Goal: Information Seeking & Learning: Learn about a topic

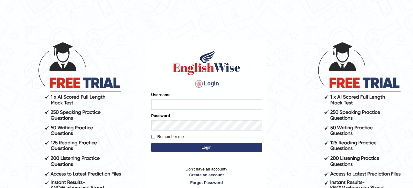
type input "amitpandey_parramatta"
click at [208, 144] on button "Login" at bounding box center [206, 147] width 111 height 9
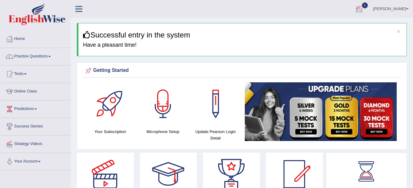
click at [364, 8] on div at bounding box center [358, 9] width 9 height 9
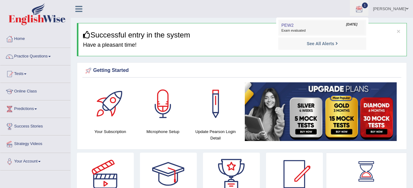
click at [305, 26] on link "PEW2 Sep 4, 2025 Exam evaluated" at bounding box center [322, 27] width 85 height 13
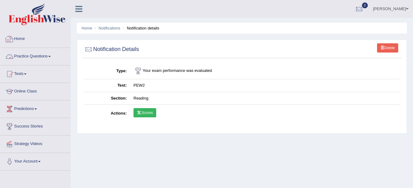
click at [23, 38] on link "Home" at bounding box center [35, 37] width 70 height 15
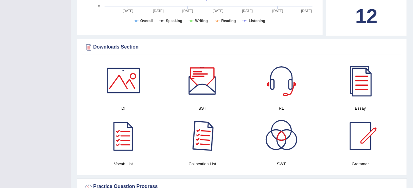
scroll to position [308, 0]
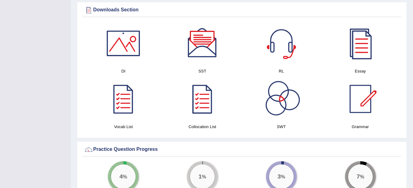
click at [363, 47] on div at bounding box center [360, 43] width 43 height 43
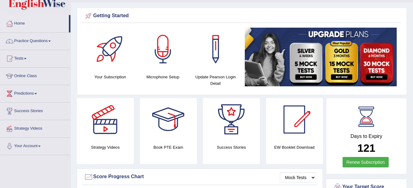
scroll to position [0, 0]
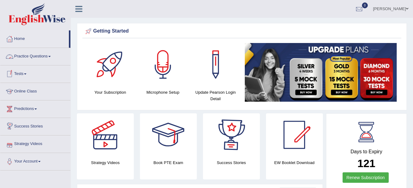
click at [52, 57] on link "Practice Questions" at bounding box center [35, 55] width 70 height 15
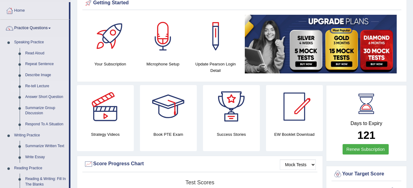
scroll to position [29, 0]
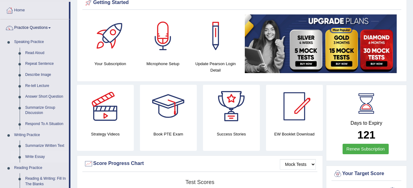
click at [34, 158] on link "Write Essay" at bounding box center [45, 157] width 46 height 11
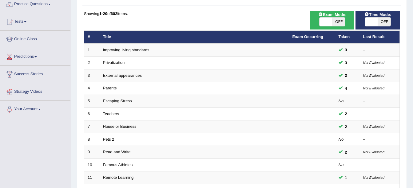
scroll to position [53, 0]
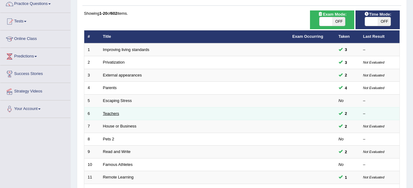
click at [115, 114] on link "Teachers" at bounding box center [111, 113] width 16 height 5
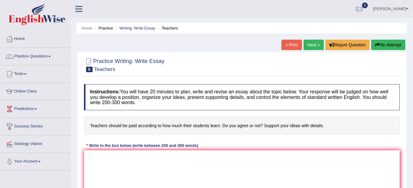
drag, startPoint x: 321, startPoint y: 124, endPoint x: 192, endPoint y: 128, distance: 128.9
click at [192, 128] on h4 "Teachers should be paid according to how much their students learn. Do you agre…" at bounding box center [242, 126] width 316 height 19
click at [148, 169] on textarea at bounding box center [242, 180] width 316 height 60
paste textarea "Here’s a simple **PTE-style short essay** draft for your question: --- **Essay …"
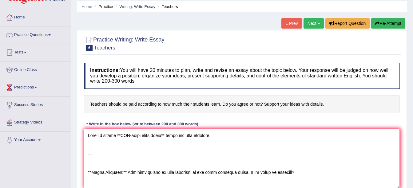
scroll to position [162, 0]
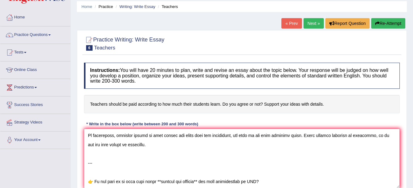
click at [278, 176] on textarea at bounding box center [242, 159] width 316 height 60
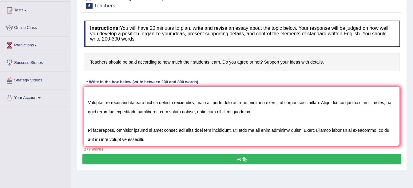
scroll to position [62, 0]
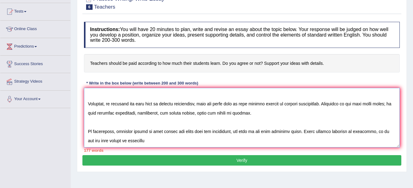
type textarea "Here’s a simple **PTE-style short essay** draft for your question: --- **Essay …"
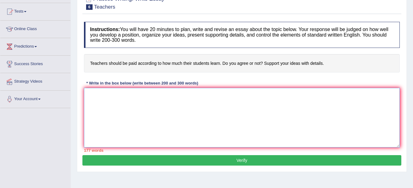
scroll to position [0, 0]
paste textarea "Great 👍 Thanks for sharing the template. I’ll now write the essay on your topic…"
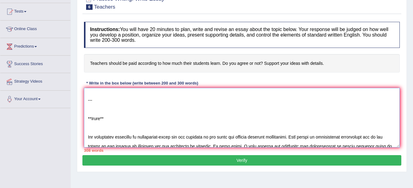
scroll to position [31, 0]
click at [139, 122] on textarea at bounding box center [242, 118] width 316 height 60
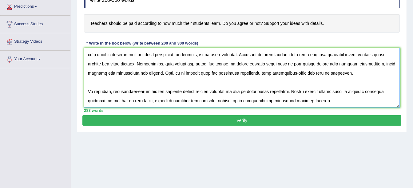
scroll to position [103, 0]
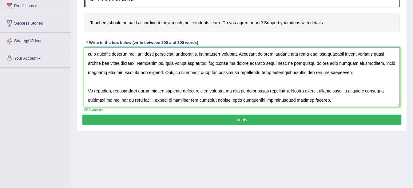
type textarea "The increasing influence of performance-based pay for teachers on our lives has…"
click at [249, 122] on button "Verify" at bounding box center [241, 120] width 319 height 10
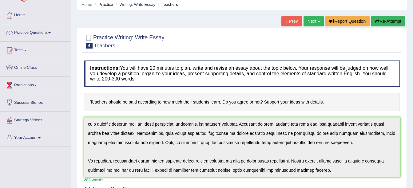
scroll to position [23, 0]
click at [388, 20] on button "Re-Attempt" at bounding box center [388, 21] width 34 height 10
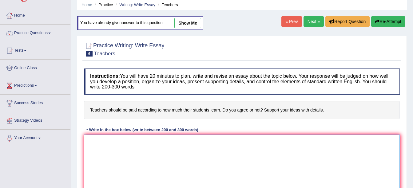
click at [179, 159] on textarea at bounding box center [242, 165] width 316 height 60
paste textarea "Got it 👍 I’ll write you a **200–300 words essay** on the topic: **Teachers shou…"
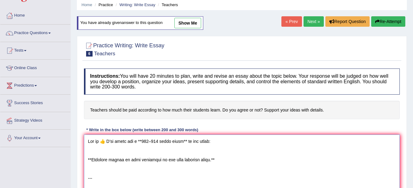
scroll to position [29, 0]
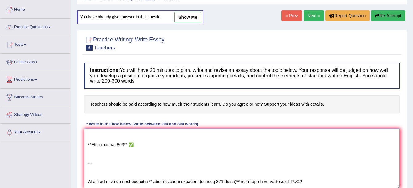
click at [146, 146] on textarea at bounding box center [242, 159] width 316 height 60
click at [315, 173] on textarea at bounding box center [242, 159] width 316 height 60
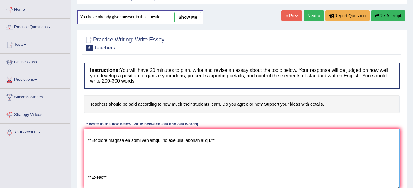
scroll to position [7, 0]
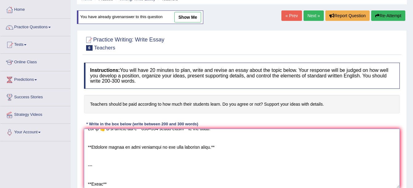
click at [180, 185] on textarea at bounding box center [242, 159] width 316 height 60
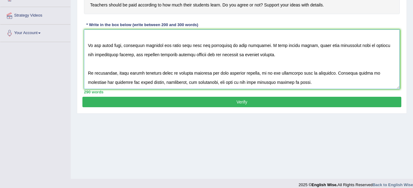
scroll to position [135, 0]
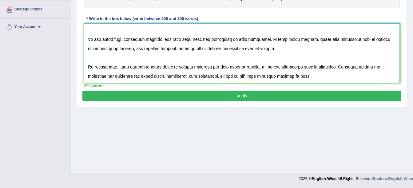
type textarea "Education is one of the most important parts of society, and teachers play a ce…"
click at [249, 93] on button "Verify" at bounding box center [241, 96] width 319 height 10
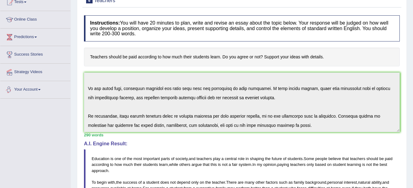
scroll to position [0, 0]
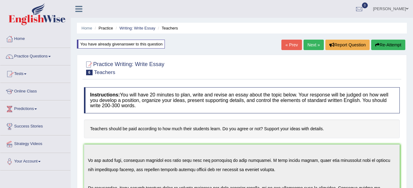
click at [305, 44] on link "Next »" at bounding box center [313, 45] width 20 height 10
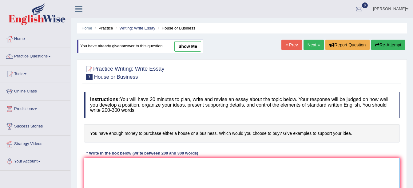
click at [169, 174] on textarea at bounding box center [242, 188] width 316 height 60
paste textarea "Lor ip 👍 D’si ametc adi e **741–976 seddo eiusm** te inc utlab: **Etdolore magn…"
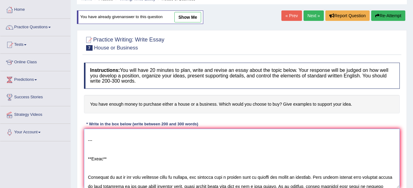
scroll to position [32, 0]
click at [108, 158] on textarea at bounding box center [242, 159] width 316 height 60
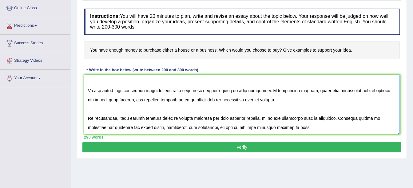
scroll to position [84, 0]
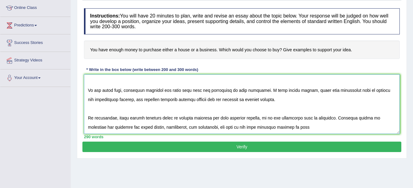
type textarea "Education is one of the most important parts of society, and teachers play a ce…"
click at [163, 148] on button "Verify" at bounding box center [241, 147] width 319 height 10
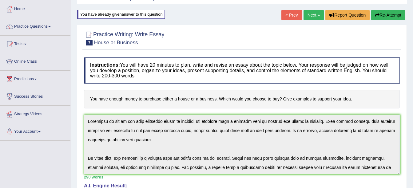
scroll to position [28, 0]
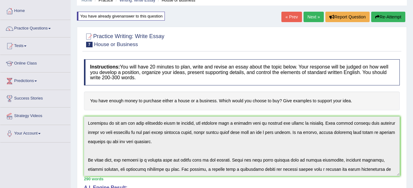
click at [312, 17] on link "Next »" at bounding box center [313, 17] width 20 height 10
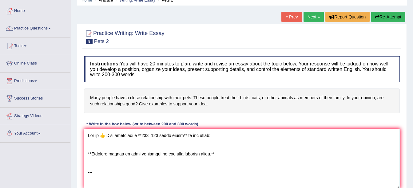
click at [171, 179] on textarea at bounding box center [242, 159] width 316 height 60
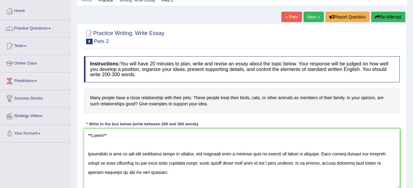
click at [121, 145] on textarea at bounding box center [242, 159] width 316 height 60
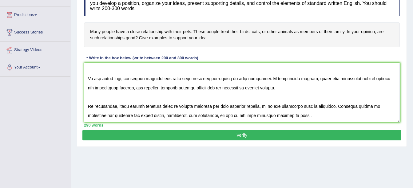
scroll to position [95, 0]
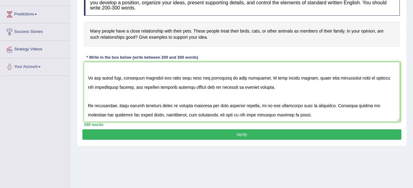
type textarea "Education is one of the most important parts of society, and teachers play a ce…"
click at [223, 132] on button "Verify" at bounding box center [241, 134] width 319 height 10
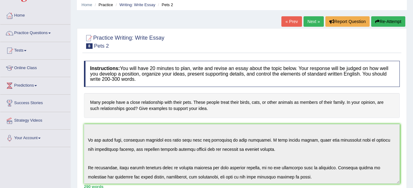
scroll to position [0, 0]
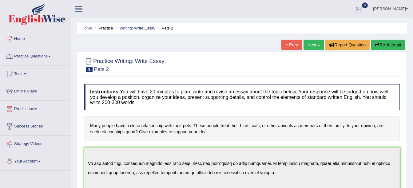
click at [46, 53] on link "Practice Questions" at bounding box center [35, 55] width 70 height 15
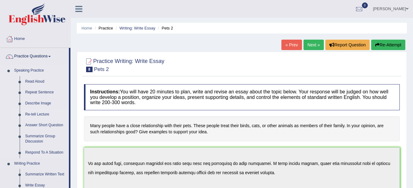
click at [36, 112] on link "Re-tell Lecture" at bounding box center [45, 114] width 46 height 11
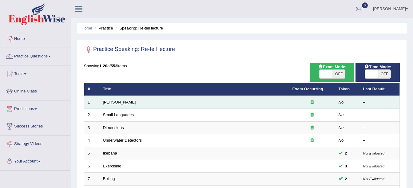
click at [112, 101] on link "[PERSON_NAME]" at bounding box center [119, 102] width 33 height 5
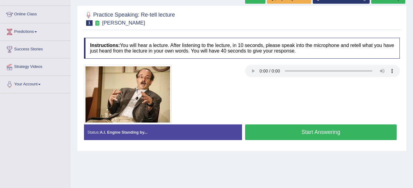
scroll to position [78, 0]
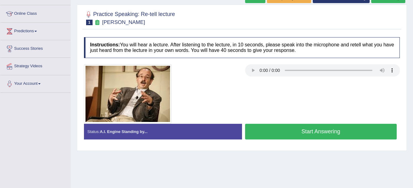
click at [279, 136] on button "Start Answering" at bounding box center [321, 132] width 152 height 16
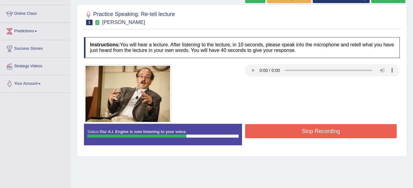
click at [279, 136] on button "Stop Recording" at bounding box center [321, 131] width 152 height 14
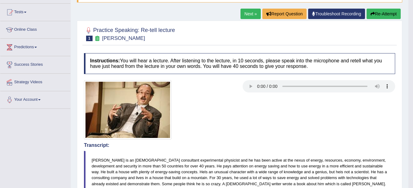
scroll to position [23, 0]
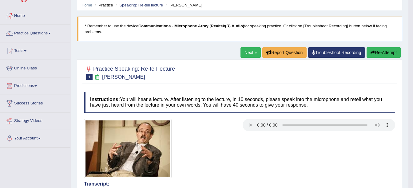
click at [245, 51] on link "Next »" at bounding box center [250, 52] width 20 height 10
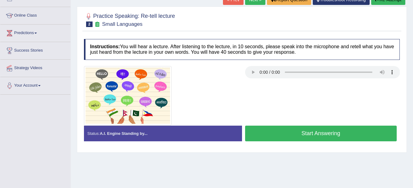
scroll to position [84, 0]
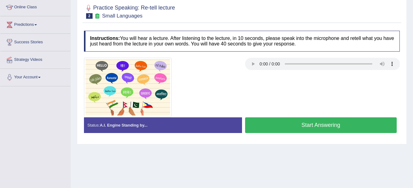
click at [275, 125] on button "Start Answering" at bounding box center [321, 125] width 152 height 16
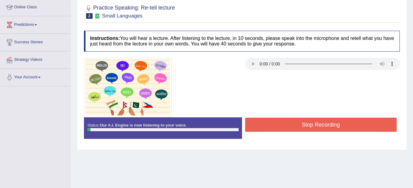
click at [275, 125] on button "Stop Recording" at bounding box center [321, 125] width 152 height 14
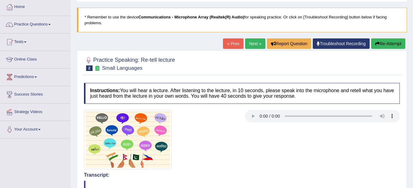
scroll to position [32, 0]
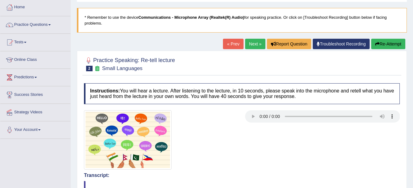
click at [396, 41] on button "Re-Attempt" at bounding box center [388, 44] width 34 height 10
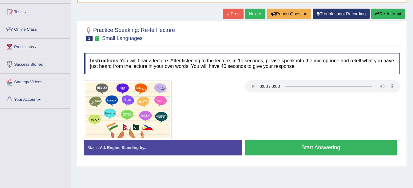
scroll to position [62, 0]
click at [330, 150] on button "Start Answering" at bounding box center [321, 148] width 152 height 16
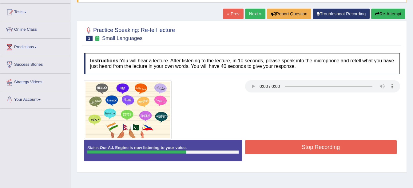
click at [330, 150] on button "Stop Recording" at bounding box center [321, 147] width 152 height 14
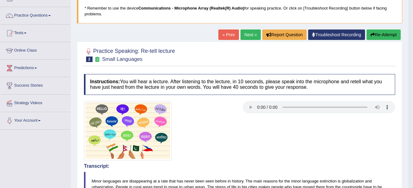
scroll to position [40, 0]
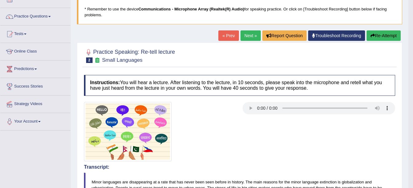
click at [380, 38] on button "Re-Attempt" at bounding box center [383, 35] width 34 height 10
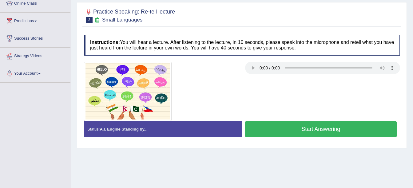
click at [333, 132] on button "Start Answering" at bounding box center [321, 129] width 152 height 16
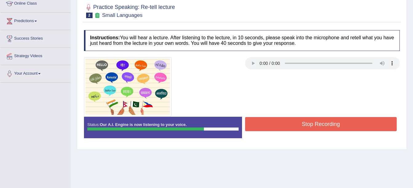
click at [334, 120] on button "Stop Recording" at bounding box center [321, 124] width 152 height 14
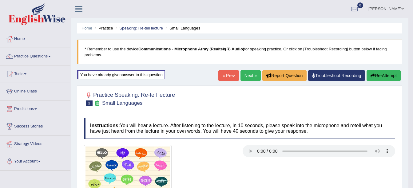
click at [248, 78] on link "Next »" at bounding box center [250, 75] width 20 height 10
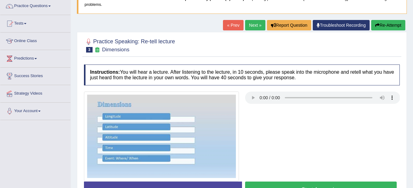
scroll to position [67, 0]
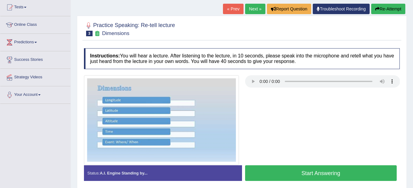
click at [296, 171] on button "Start Answering" at bounding box center [321, 173] width 152 height 16
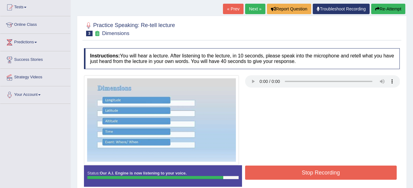
click at [295, 175] on button "Stop Recording" at bounding box center [321, 173] width 152 height 14
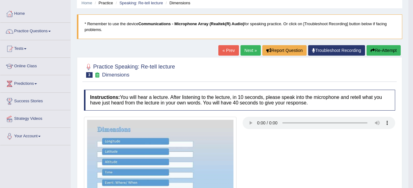
scroll to position [0, 0]
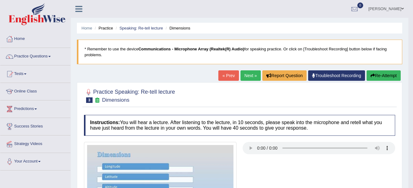
click at [249, 76] on link "Next »" at bounding box center [250, 75] width 20 height 10
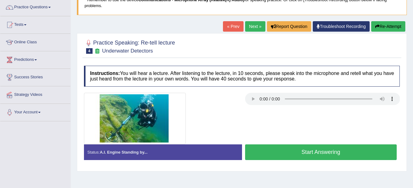
scroll to position [53, 0]
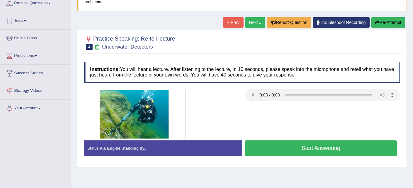
click at [269, 149] on button "Start Answering" at bounding box center [321, 148] width 152 height 16
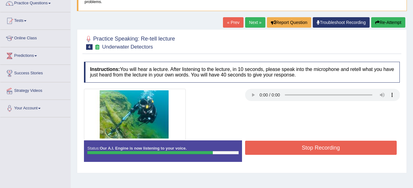
click at [273, 148] on button "Stop Recording" at bounding box center [321, 148] width 152 height 14
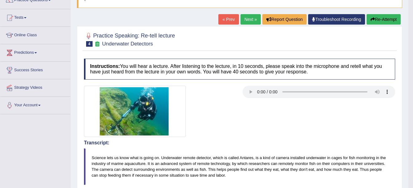
scroll to position [56, 0]
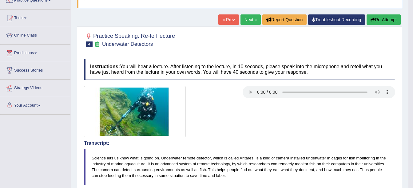
click at [247, 22] on link "Next »" at bounding box center [250, 19] width 20 height 10
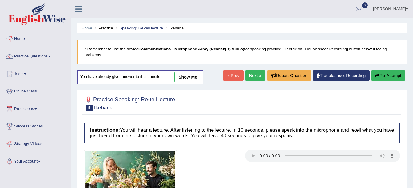
scroll to position [73, 0]
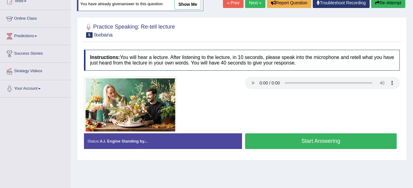
click at [280, 138] on button "Start Answering" at bounding box center [321, 141] width 152 height 16
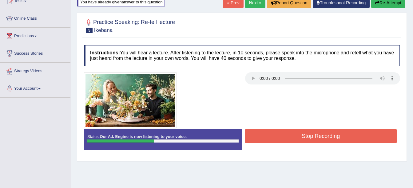
click at [287, 134] on button "Stop Recording" at bounding box center [321, 136] width 152 height 14
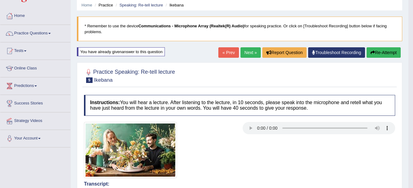
scroll to position [0, 0]
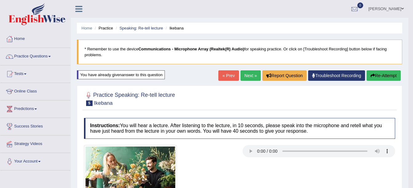
click at [385, 73] on button "Re-Attempt" at bounding box center [383, 75] width 34 height 10
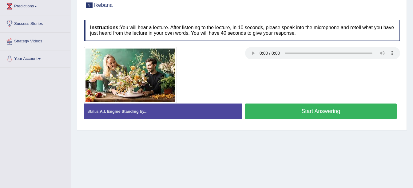
scroll to position [103, 0]
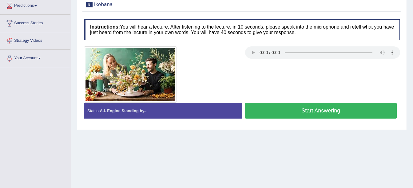
click at [291, 116] on button "Start Answering" at bounding box center [321, 111] width 152 height 16
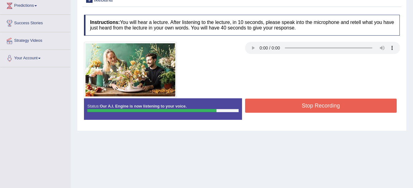
click at [294, 105] on button "Stop Recording" at bounding box center [321, 106] width 152 height 14
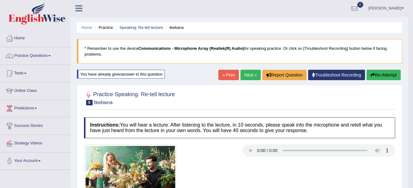
scroll to position [0, 0]
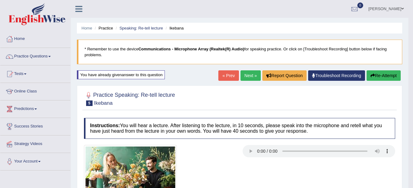
click at [387, 73] on button "Re-Attempt" at bounding box center [383, 75] width 34 height 10
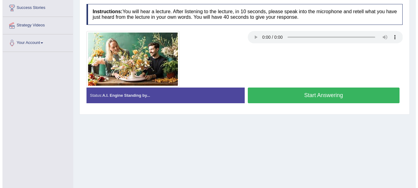
scroll to position [135, 0]
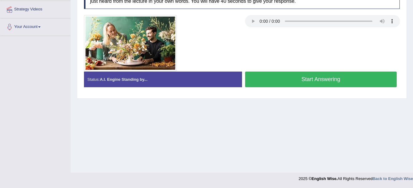
click at [310, 82] on button "Start Answering" at bounding box center [321, 80] width 152 height 16
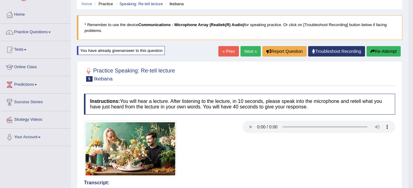
scroll to position [24, 0]
click at [248, 52] on link "Next »" at bounding box center [250, 51] width 20 height 10
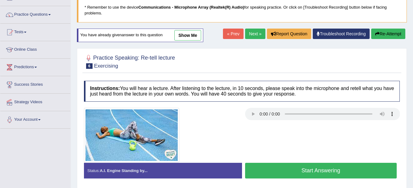
scroll to position [42, 0]
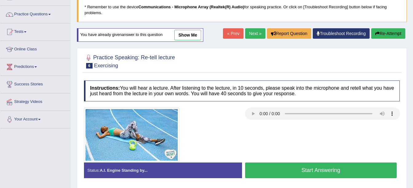
click at [273, 169] on button "Start Answering" at bounding box center [321, 171] width 152 height 16
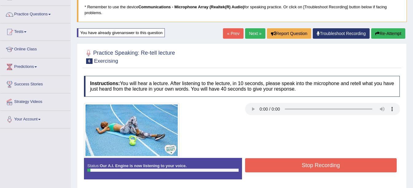
click at [273, 169] on button "Stop Recording" at bounding box center [321, 165] width 152 height 14
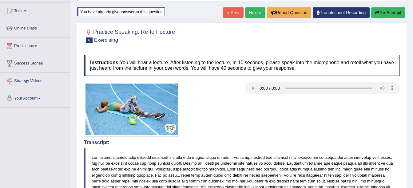
scroll to position [0, 0]
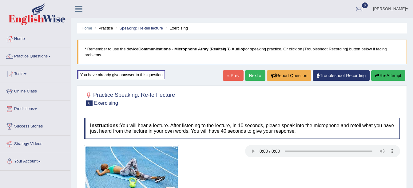
click at [386, 75] on button "Re-Attempt" at bounding box center [388, 75] width 34 height 10
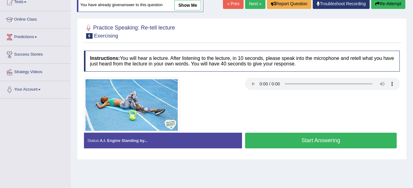
scroll to position [72, 0]
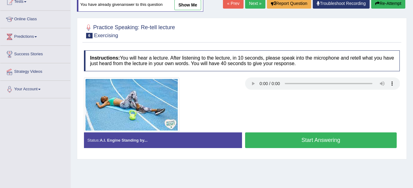
click at [320, 143] on button "Start Answering" at bounding box center [321, 141] width 152 height 16
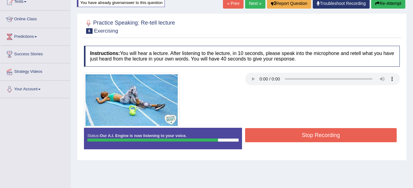
click at [315, 132] on button "Stop Recording" at bounding box center [321, 135] width 152 height 14
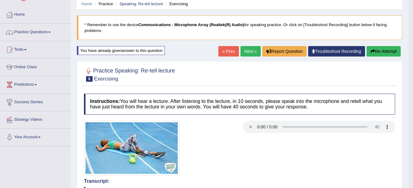
scroll to position [24, 0]
click at [50, 32] on span at bounding box center [49, 32] width 2 height 1
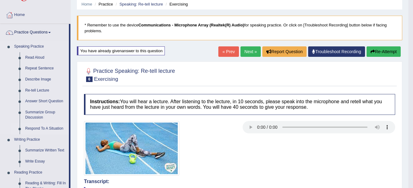
click at [41, 127] on link "Respond To A Situation" at bounding box center [45, 128] width 46 height 11
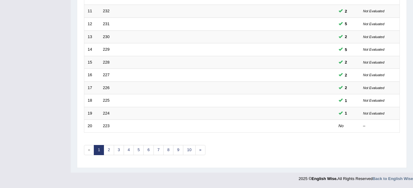
scroll to position [218, 0]
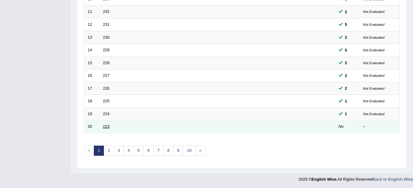
click at [104, 128] on link "223" at bounding box center [106, 126] width 7 height 5
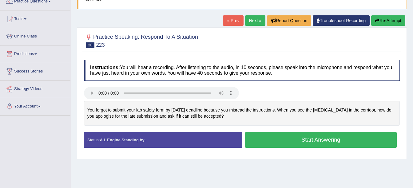
scroll to position [55, 0]
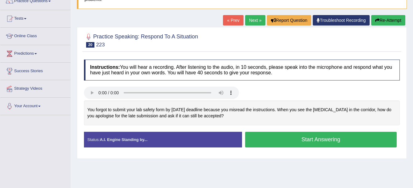
drag, startPoint x: 227, startPoint y: 115, endPoint x: 113, endPoint y: 101, distance: 115.2
click at [113, 101] on div "You forgot to submit your lab safety form by [DATE] deadline because you misrea…" at bounding box center [242, 113] width 316 height 25
drag, startPoint x: 86, startPoint y: 107, endPoint x: 93, endPoint y: 109, distance: 7.7
click at [93, 109] on div "You forgot to submit your lab safety form by [DATE] deadline because you misrea…" at bounding box center [242, 113] width 316 height 25
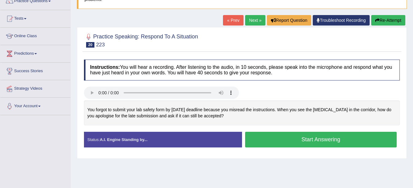
click at [93, 109] on div "You forgot to submit your lab safety form by [DATE] deadline because you misrea…" at bounding box center [242, 113] width 316 height 25
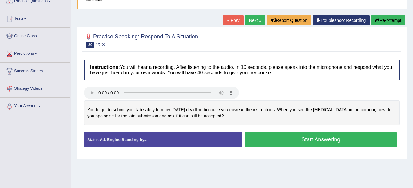
click at [93, 109] on div "You forgot to submit your lab safety form by last Friday's deadline because you…" at bounding box center [242, 113] width 316 height 25
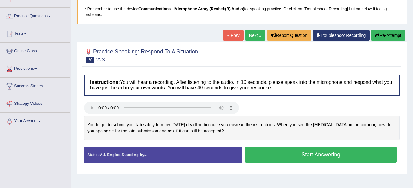
click at [256, 155] on button "Start Answering" at bounding box center [321, 155] width 152 height 16
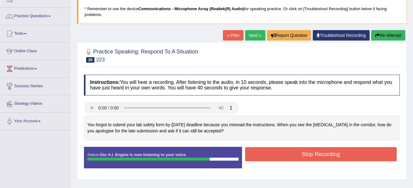
click at [264, 156] on button "Stop Recording" at bounding box center [321, 154] width 152 height 14
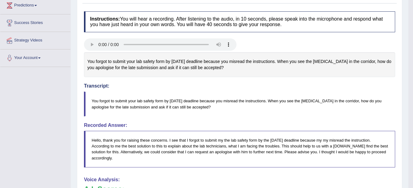
scroll to position [103, 0]
drag, startPoint x: 224, startPoint y: 68, endPoint x: 123, endPoint y: 66, distance: 100.5
click at [123, 66] on div "You forgot to submit your lab safety form by last Friday's deadline because you…" at bounding box center [239, 65] width 311 height 25
click at [88, 58] on div "You forgot to submit your lab safety form by last Friday's deadline because you…" at bounding box center [239, 65] width 311 height 25
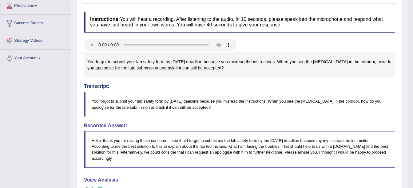
click at [88, 58] on div "You forgot to submit your lab safety form by last Friday's deadline because you…" at bounding box center [239, 65] width 311 height 25
click at [89, 58] on div "You forgot to submit your lab safety form by last Friday's deadline because you…" at bounding box center [239, 65] width 311 height 25
click at [92, 59] on div "You forgot to submit your lab safety form by last Friday's deadline because you…" at bounding box center [239, 65] width 311 height 25
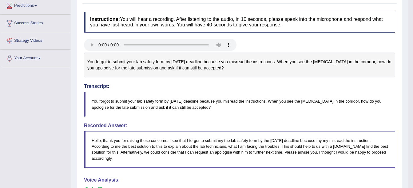
click at [92, 59] on div "You forgot to submit your lab safety form by last Friday's deadline because you…" at bounding box center [239, 65] width 311 height 25
drag, startPoint x: 92, startPoint y: 59, endPoint x: 87, endPoint y: 60, distance: 4.7
click at [87, 60] on div "You forgot to submit your lab safety form by last Friday's deadline because you…" at bounding box center [239, 65] width 311 height 25
drag, startPoint x: 87, startPoint y: 60, endPoint x: 220, endPoint y: 67, distance: 133.3
click at [220, 67] on div "You forgot to submit your lab safety form by last Friday's deadline because you…" at bounding box center [239, 65] width 311 height 25
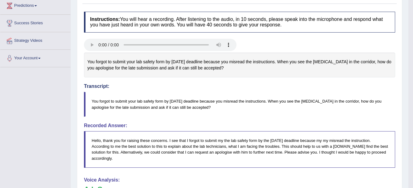
drag, startPoint x: 101, startPoint y: 61, endPoint x: 164, endPoint y: 78, distance: 65.0
click at [164, 78] on div "Instructions: You will hear a recording. After listening to the audio, in 10 se…" at bounding box center [239, 168] width 314 height 319
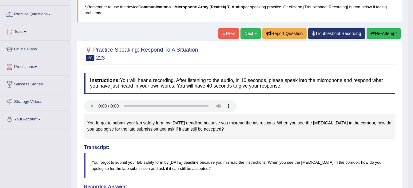
scroll to position [0, 0]
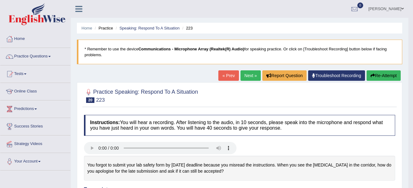
click at [245, 76] on link "Next »" at bounding box center [250, 75] width 20 height 10
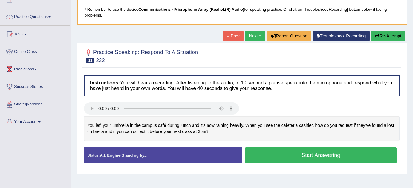
scroll to position [40, 0]
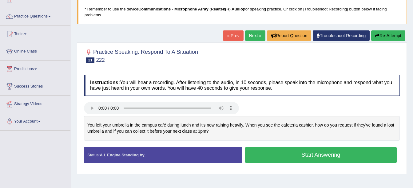
click at [364, 167] on div "Status: A.I. Engine Standing by... Start Answering Stop Recording" at bounding box center [242, 158] width 316 height 22
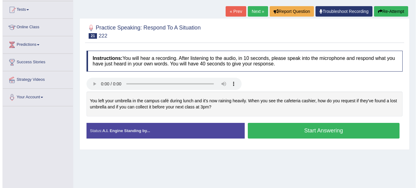
scroll to position [65, 0]
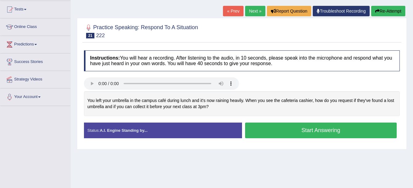
click at [267, 133] on button "Start Answering" at bounding box center [321, 131] width 152 height 16
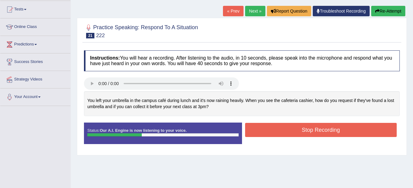
click at [267, 133] on button "Stop Recording" at bounding box center [321, 130] width 152 height 14
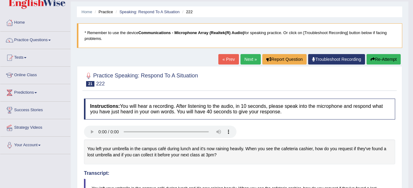
scroll to position [0, 0]
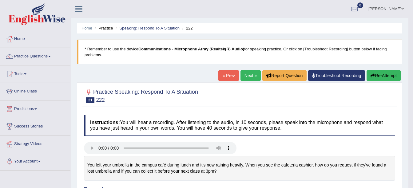
click at [384, 74] on button "Re-Attempt" at bounding box center [383, 75] width 34 height 10
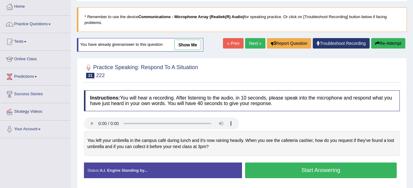
click at [263, 172] on button "Start Answering" at bounding box center [321, 171] width 152 height 16
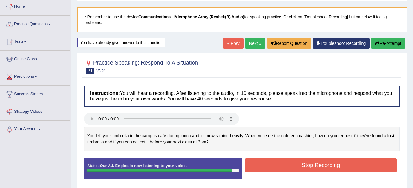
click at [272, 164] on button "Stop Recording" at bounding box center [321, 165] width 152 height 14
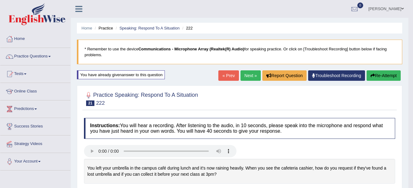
click at [248, 74] on link "Next »" at bounding box center [250, 75] width 20 height 10
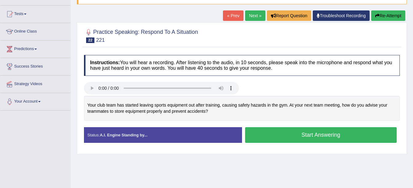
scroll to position [60, 0]
click at [272, 138] on button "Start Answering" at bounding box center [321, 135] width 152 height 16
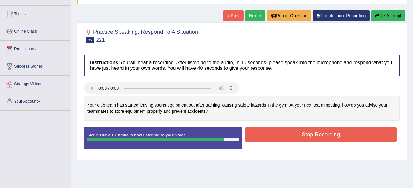
click at [276, 138] on button "Stop Recording" at bounding box center [321, 135] width 152 height 14
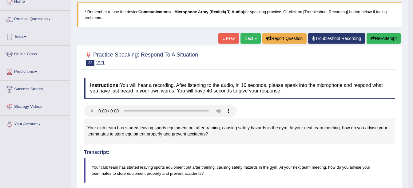
scroll to position [0, 0]
